Goal: Transaction & Acquisition: Purchase product/service

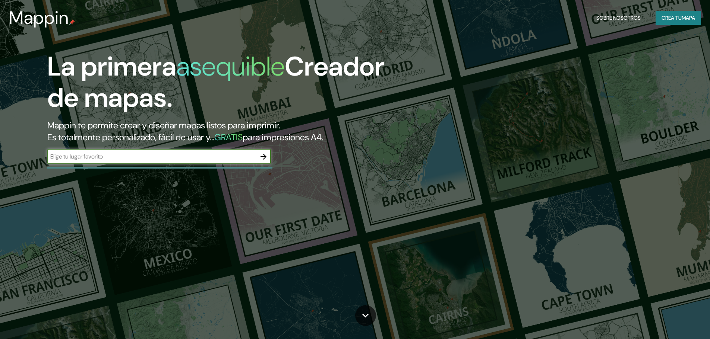
click at [260, 158] on icon "button" at bounding box center [263, 156] width 9 height 9
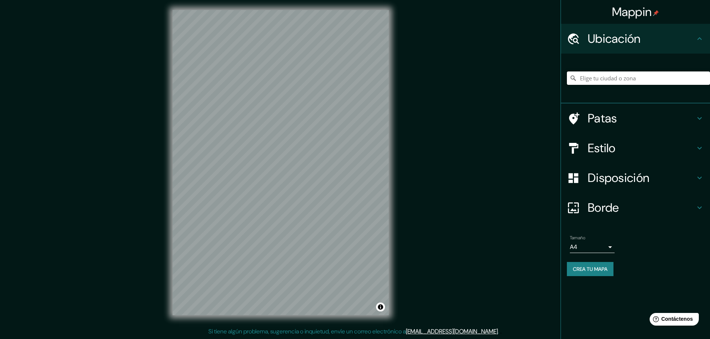
click at [625, 76] on input "Elige tu ciudad o zona" at bounding box center [638, 78] width 143 height 13
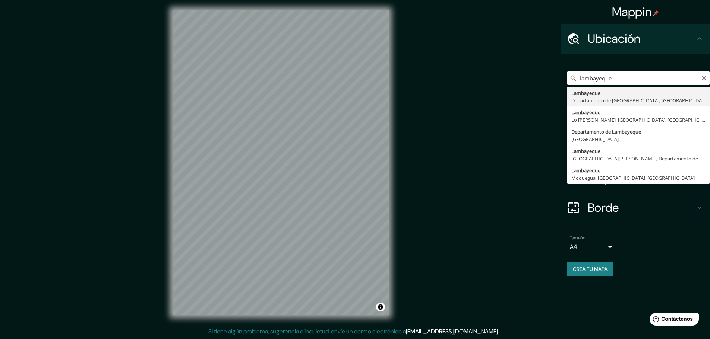
type input "Lambayeque, Departamento de [GEOGRAPHIC_DATA], [GEOGRAPHIC_DATA]"
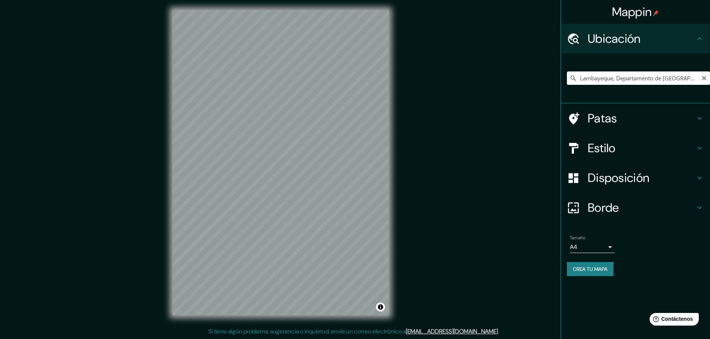
click at [690, 76] on input "Lambayeque, Departamento de [GEOGRAPHIC_DATA], [GEOGRAPHIC_DATA]" at bounding box center [638, 78] width 143 height 13
click at [700, 80] on input "Lambayeque, Departamento de [GEOGRAPHIC_DATA], [GEOGRAPHIC_DATA]" at bounding box center [638, 78] width 143 height 13
click at [702, 77] on icon "Claro" at bounding box center [704, 78] width 6 height 6
click at [675, 80] on input "Elige tu ciudad o zona" at bounding box center [638, 78] width 143 height 13
type input "Chiclayo, Chepen, [GEOGRAPHIC_DATA], [GEOGRAPHIC_DATA]"
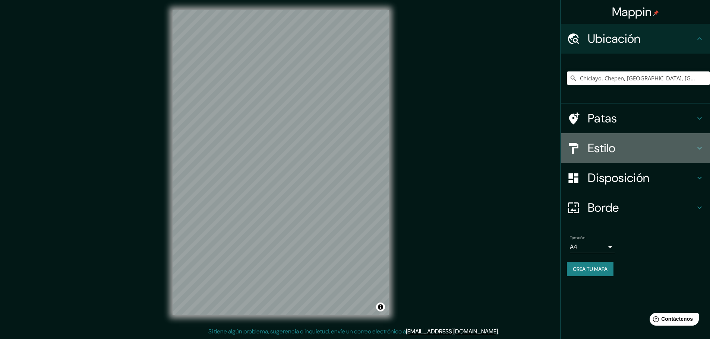
click at [644, 147] on h4 "Estilo" at bounding box center [640, 148] width 107 height 15
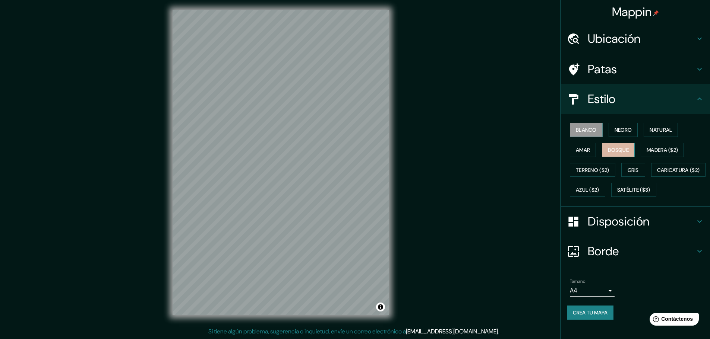
click at [629, 146] on button "Bosque" at bounding box center [618, 150] width 33 height 14
click at [583, 151] on font "Amar" at bounding box center [582, 150] width 14 height 7
click at [657, 133] on font "Natural" at bounding box center [660, 130] width 22 height 7
click at [385, 226] on div "© Mapbox © OpenStreetMap Improve this map" at bounding box center [281, 162] width 240 height 329
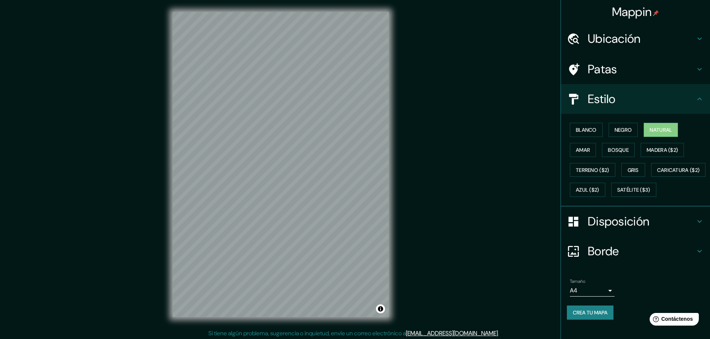
click at [636, 34] on h4 "Ubicación" at bounding box center [640, 38] width 107 height 15
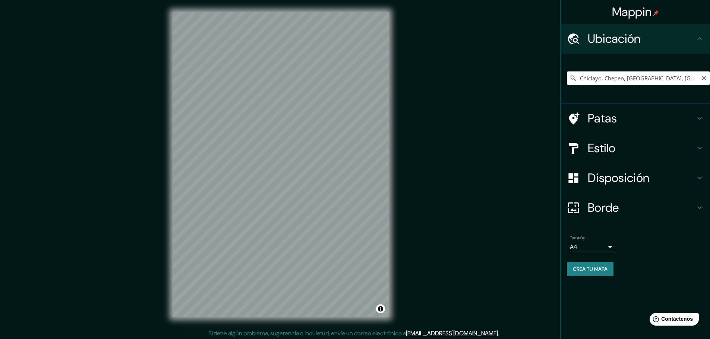
click at [703, 78] on icon "Claro" at bounding box center [704, 78] width 6 height 6
click at [654, 75] on input "Elige tu ciudad o zona" at bounding box center [638, 78] width 143 height 13
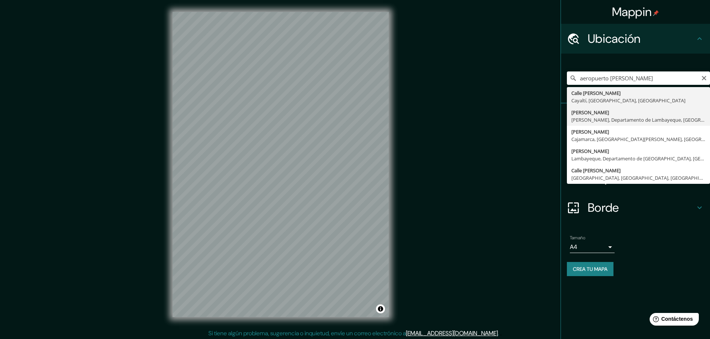
type input "[PERSON_NAME], [PERSON_NAME], Departamento de Lambayeque, [GEOGRAPHIC_DATA]"
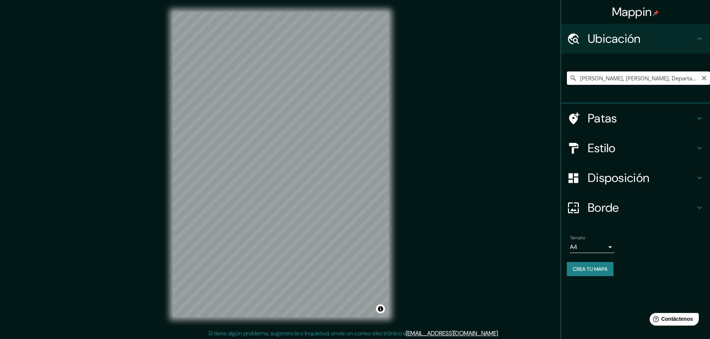
click at [683, 74] on input "[PERSON_NAME], [PERSON_NAME], Departamento de Lambayeque, [GEOGRAPHIC_DATA]" at bounding box center [638, 78] width 143 height 13
click at [702, 80] on icon "Claro" at bounding box center [704, 78] width 6 height 6
click at [689, 82] on input "Elige tu ciudad o zona" at bounding box center [638, 78] width 143 height 13
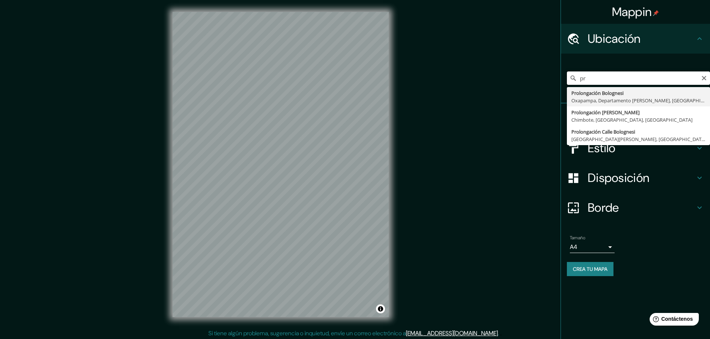
type input "p"
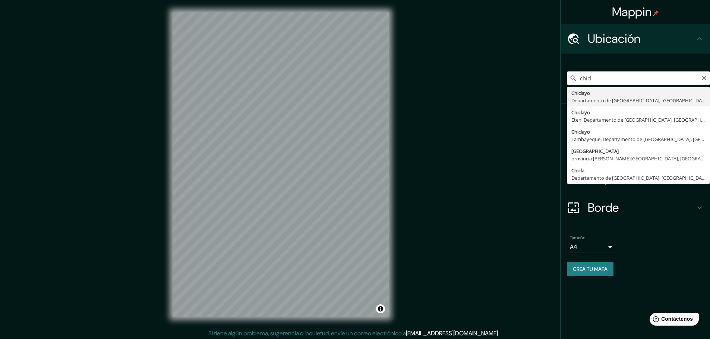
type input "Chiclayo, Departamento de [GEOGRAPHIC_DATA], [GEOGRAPHIC_DATA]"
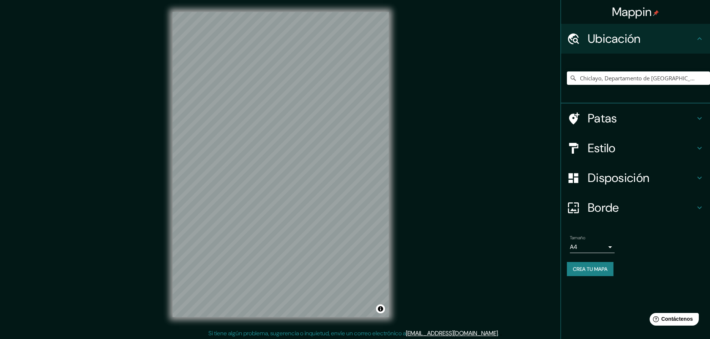
click at [418, 196] on div "Mappin Ubicación Chiclayo, [GEOGRAPHIC_DATA], [GEOGRAPHIC_DATA] Patas Estilo Di…" at bounding box center [355, 170] width 710 height 341
click at [641, 145] on h4 "Estilo" at bounding box center [640, 148] width 107 height 15
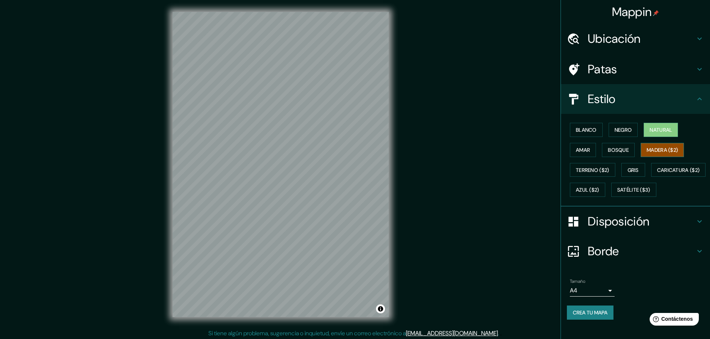
click at [650, 153] on font "Madera ($2)" at bounding box center [661, 150] width 31 height 7
click at [618, 147] on font "Bosque" at bounding box center [618, 150] width 21 height 7
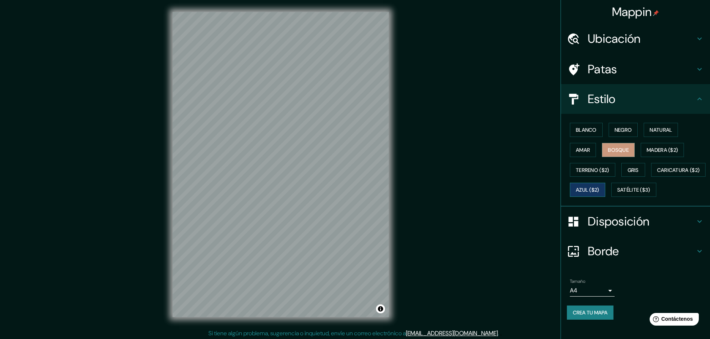
click at [599, 186] on font "Azul ($2)" at bounding box center [586, 190] width 23 height 10
click at [657, 174] on font "Caricatura ($2)" at bounding box center [678, 170] width 43 height 7
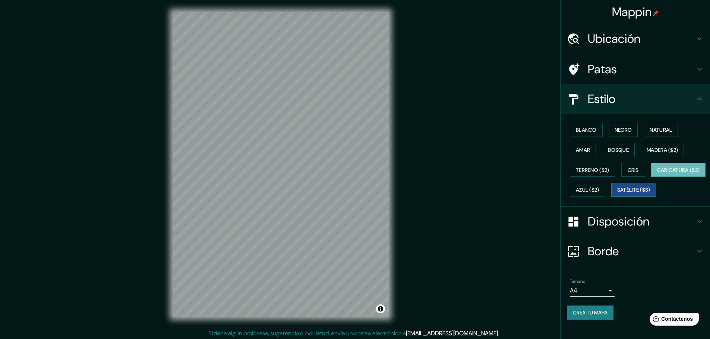
click at [617, 194] on font "Satélite ($3)" at bounding box center [633, 190] width 33 height 7
click at [656, 131] on font "Natural" at bounding box center [660, 130] width 22 height 7
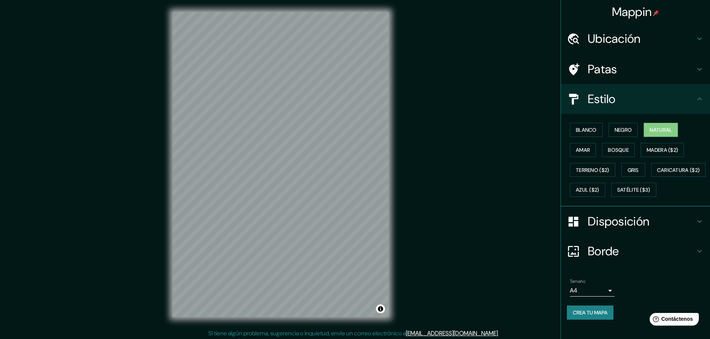
scroll to position [9, 0]
click at [638, 223] on div "Disposición" at bounding box center [635, 222] width 149 height 30
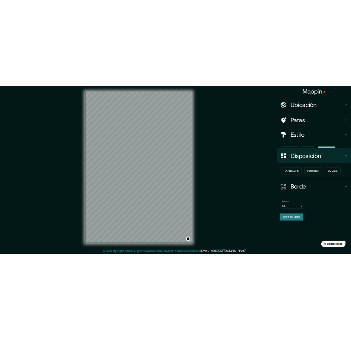
scroll to position [0, 0]
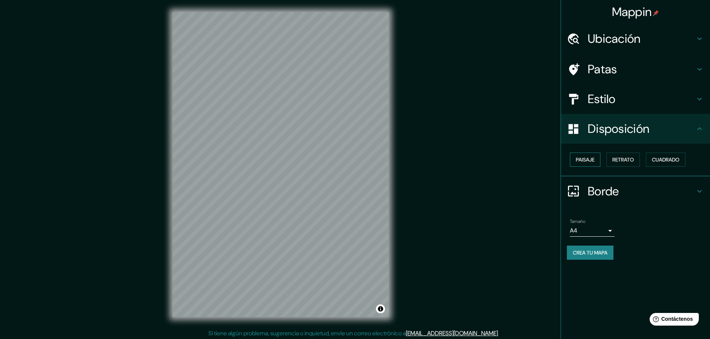
click at [590, 158] on font "Paisaje" at bounding box center [584, 159] width 19 height 7
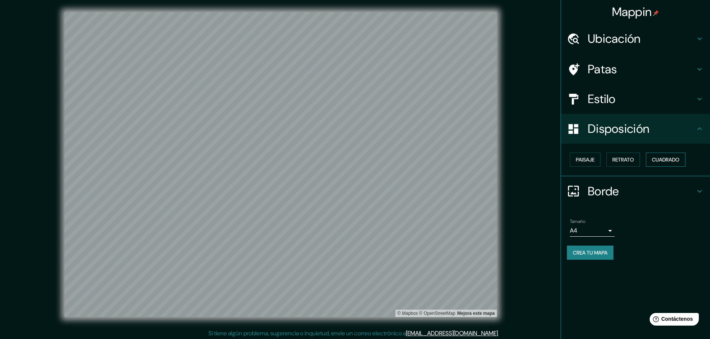
click at [625, 162] on font "Retrato" at bounding box center [623, 159] width 22 height 7
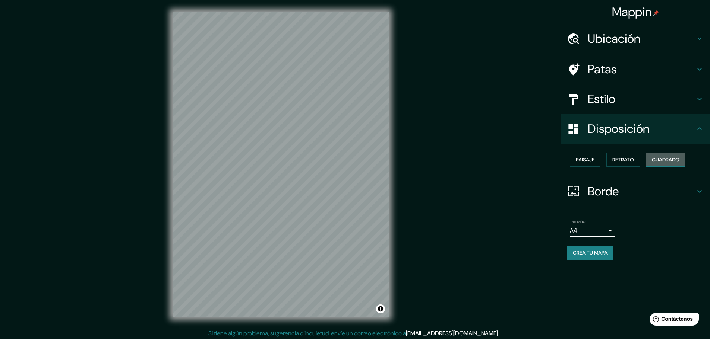
click at [662, 157] on font "Cuadrado" at bounding box center [665, 159] width 28 height 7
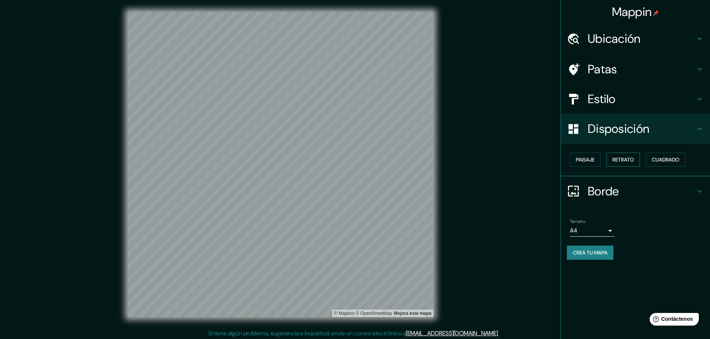
click at [629, 159] on font "Retrato" at bounding box center [623, 159] width 22 height 7
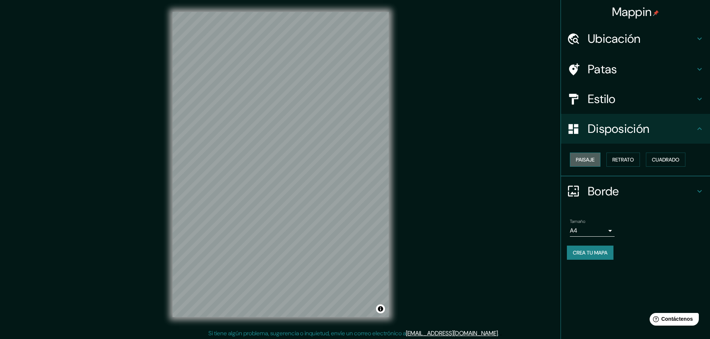
click at [576, 165] on button "Paisaje" at bounding box center [585, 160] width 31 height 14
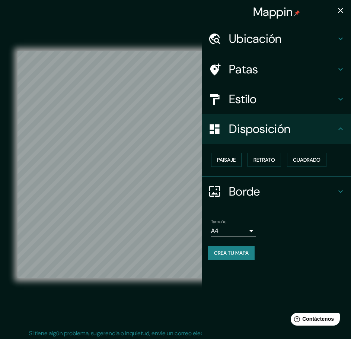
scroll to position [2, 0]
